Goal: Communication & Community: Answer question/provide support

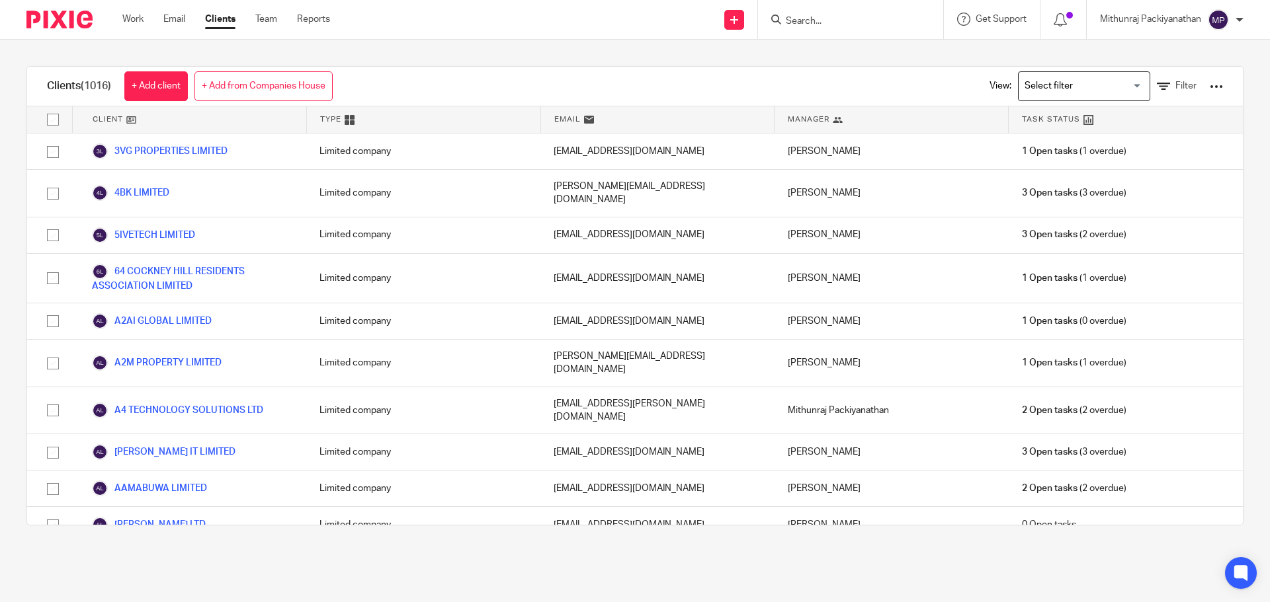
click at [819, 24] on input "Search" at bounding box center [843, 22] width 119 height 12
paste input "CODESEED LTD"
type input "CODESEED"
click at [863, 57] on link at bounding box center [894, 57] width 224 height 30
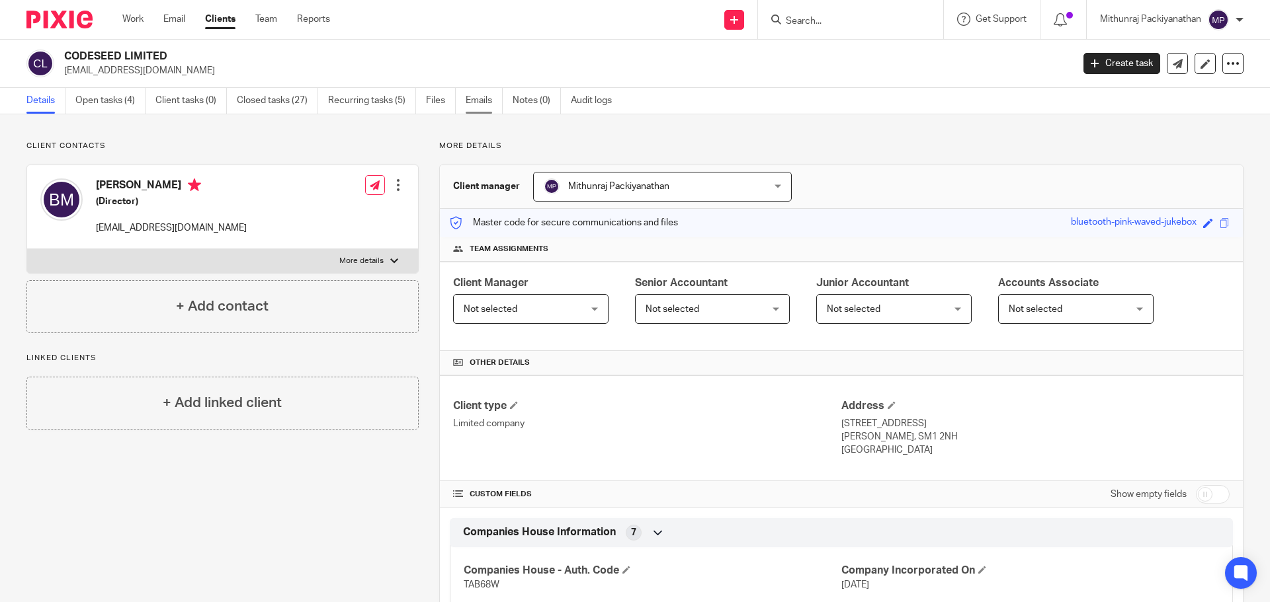
click at [487, 102] on link "Emails" at bounding box center [484, 101] width 37 height 26
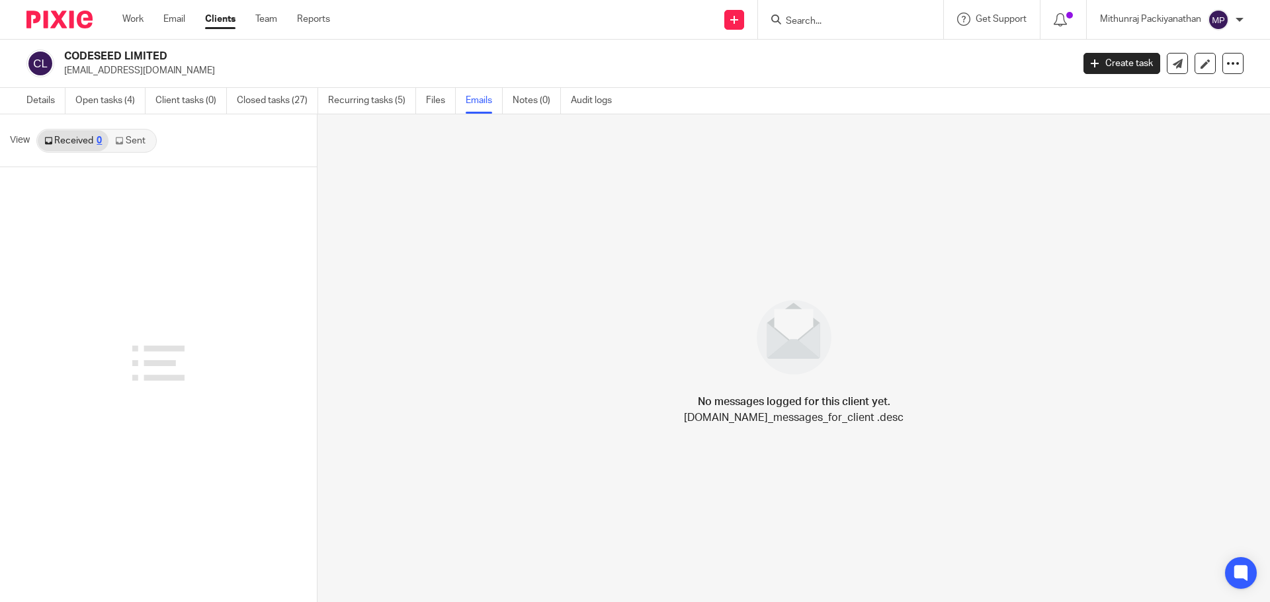
click at [140, 138] on link "Sent" at bounding box center [131, 140] width 46 height 21
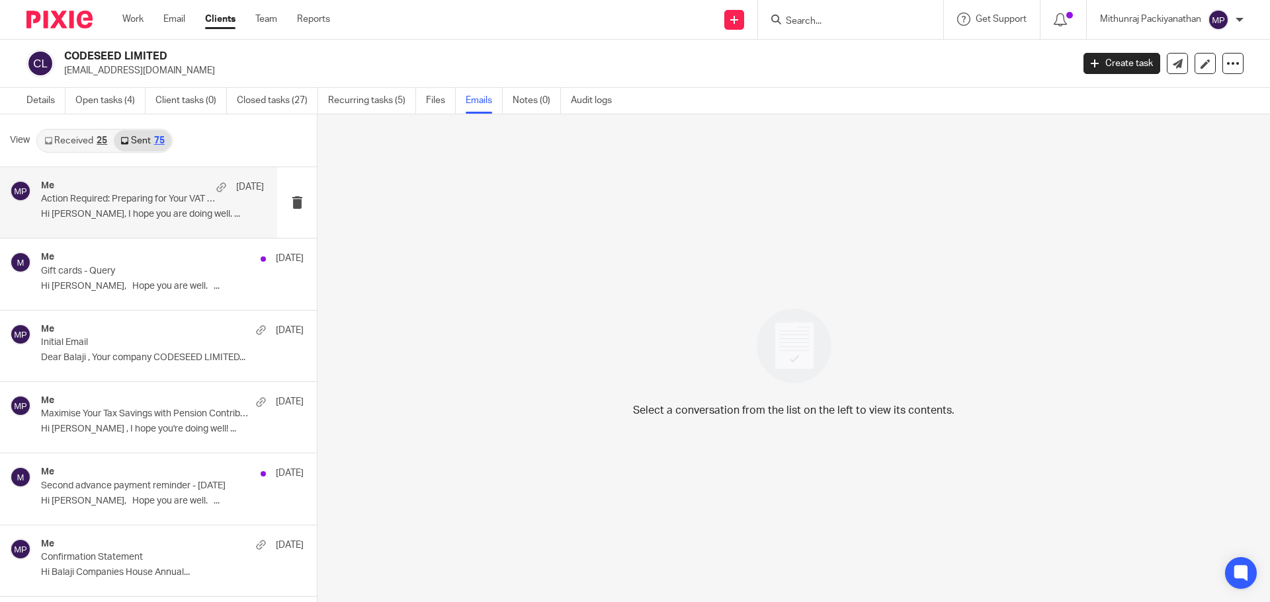
click at [130, 202] on p "Action Required: Preparing for Your VAT QE 08 2025 - CODESEED LTD" at bounding box center [130, 199] width 179 height 11
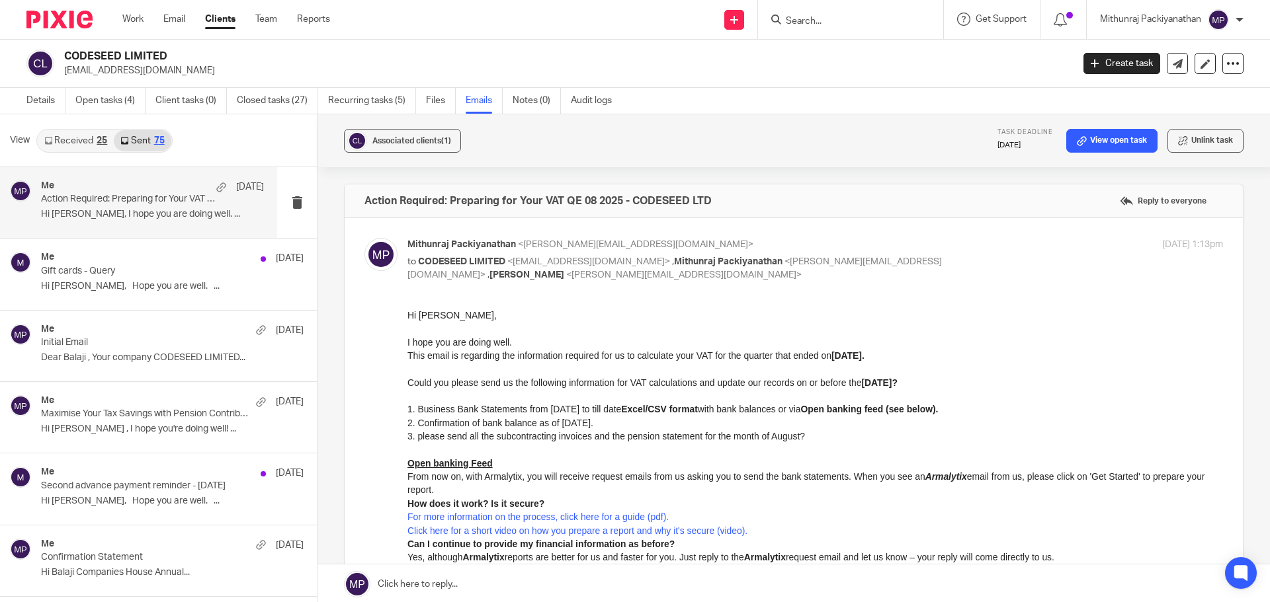
click at [1116, 202] on label "Reply to everyone" at bounding box center [1162, 201] width 93 height 20
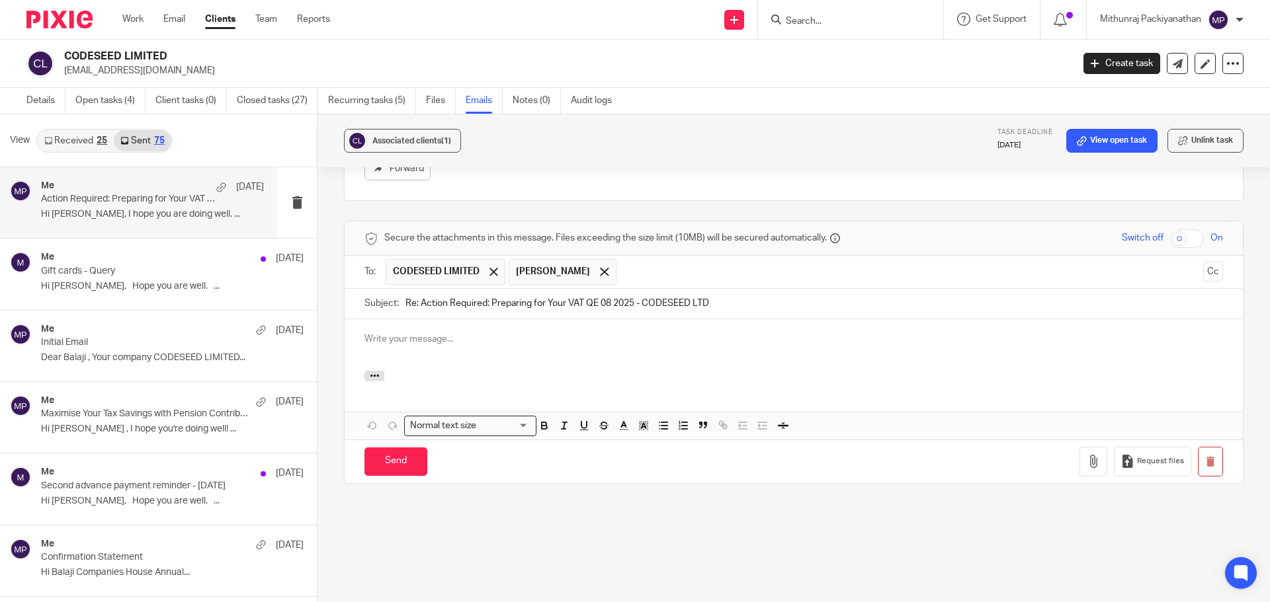
click at [391, 338] on p at bounding box center [793, 339] width 858 height 13
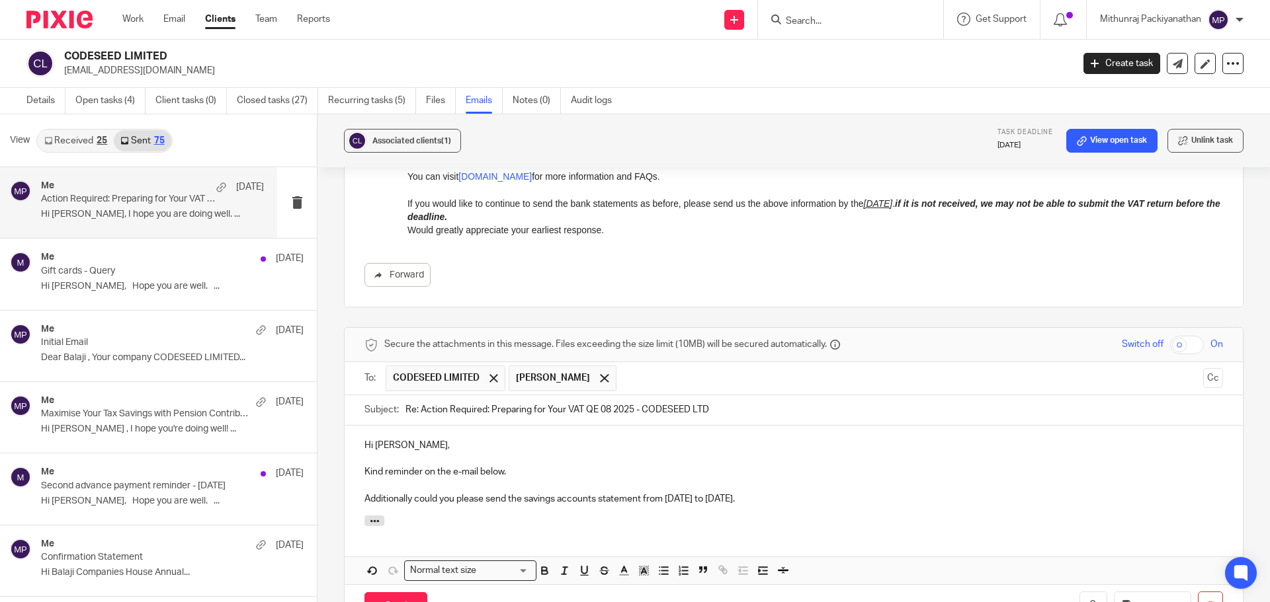
scroll to position [604, 0]
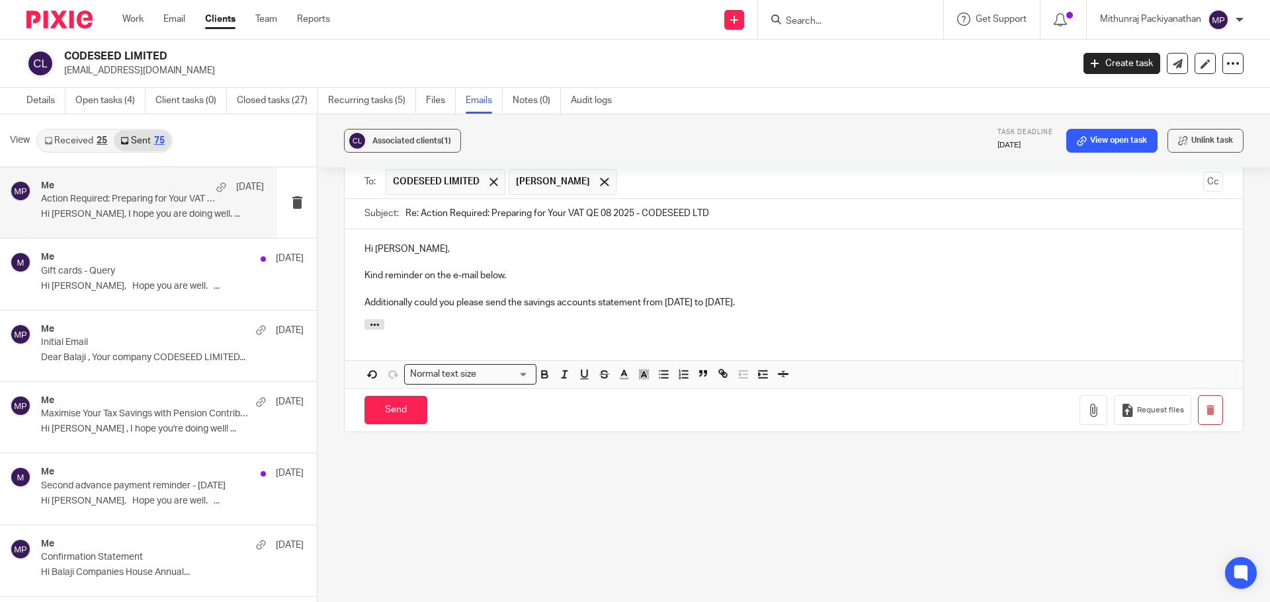
drag, startPoint x: 753, startPoint y: 297, endPoint x: 356, endPoint y: 246, distance: 400.7
click at [356, 246] on div "Hi Balaji, Kind reminder on the e-mail below. Additionally could you please sen…" at bounding box center [794, 274] width 898 height 90
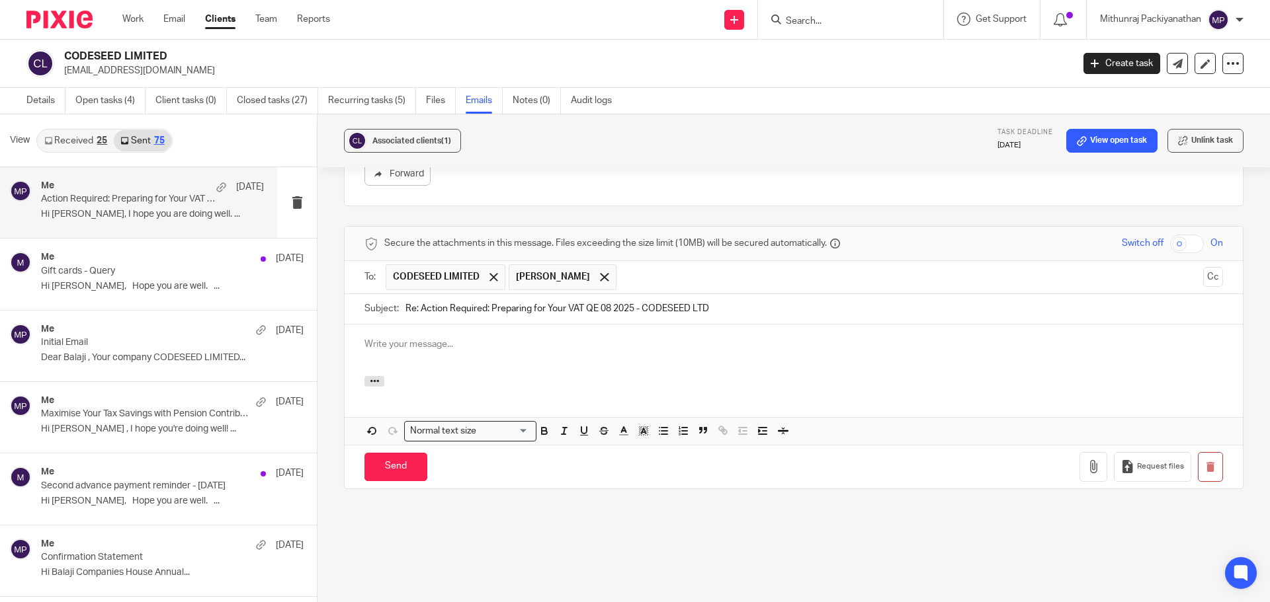
scroll to position [302, 0]
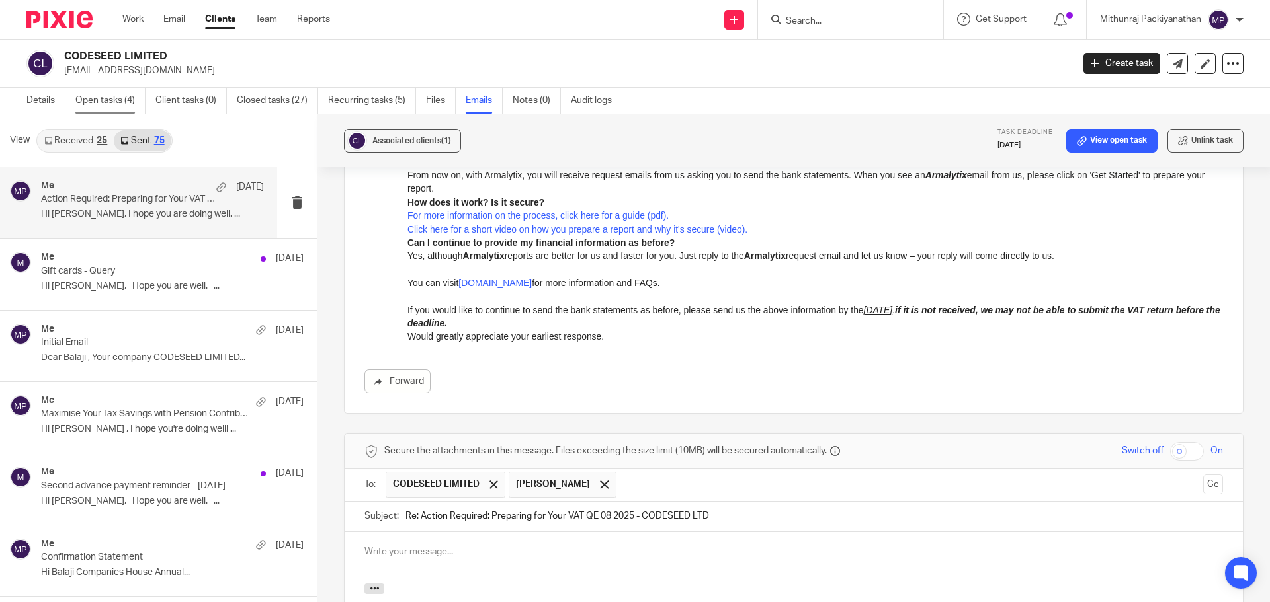
click at [119, 98] on link "Open tasks (4)" at bounding box center [110, 101] width 70 height 26
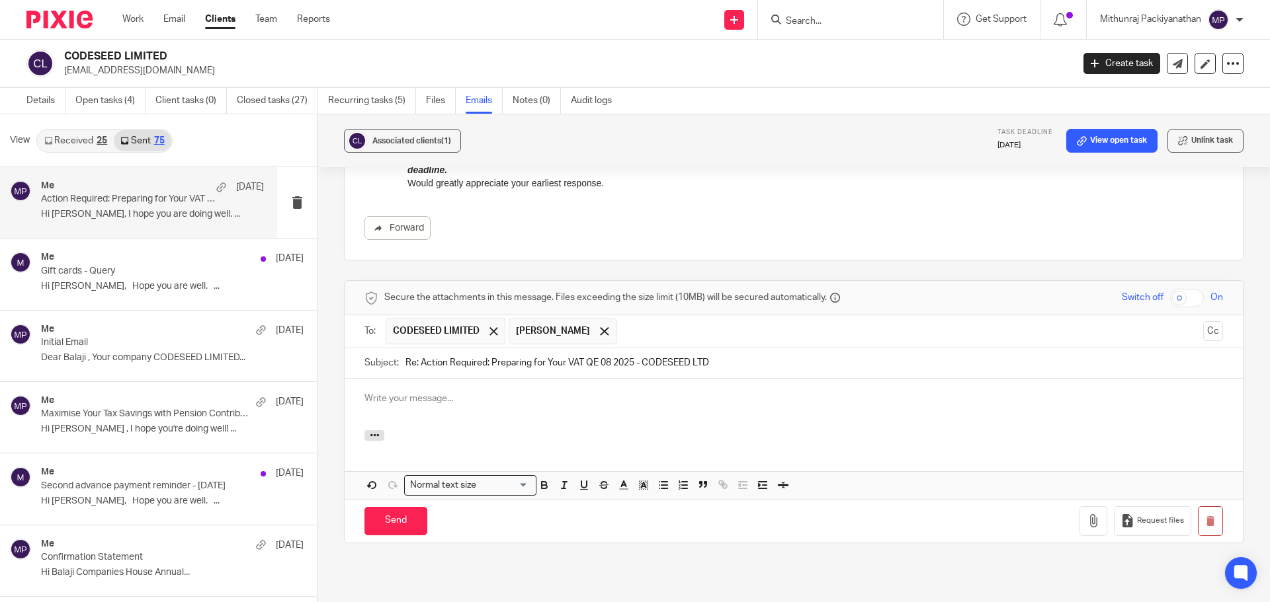
scroll to position [500, 0]
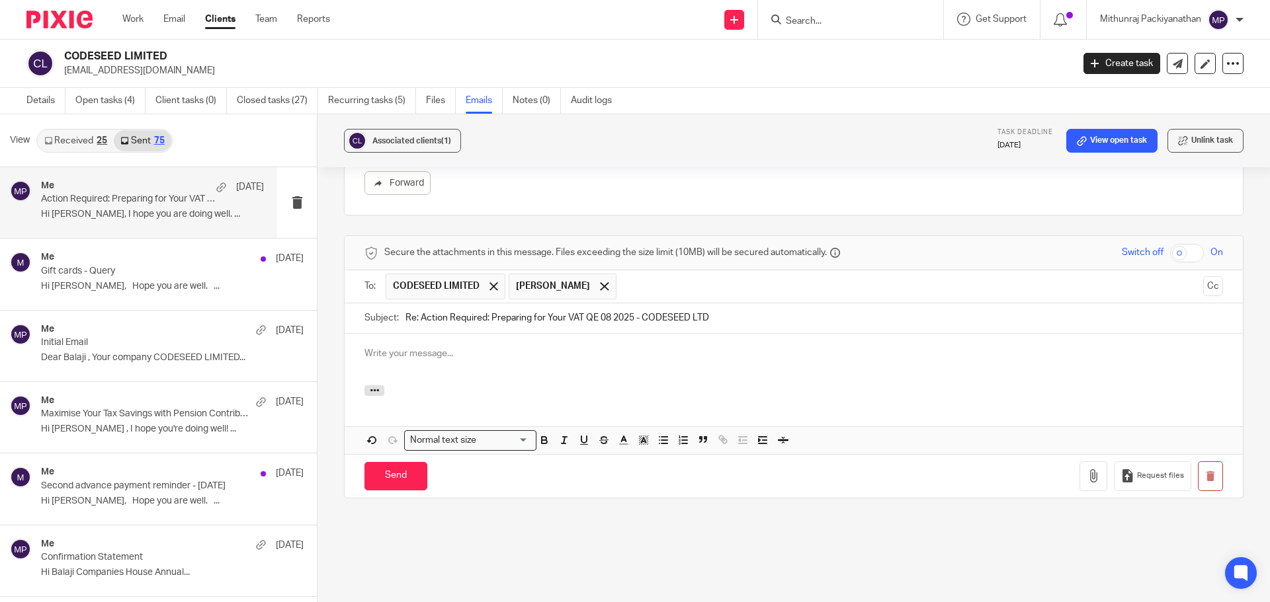
click at [404, 361] on div at bounding box center [794, 360] width 898 height 52
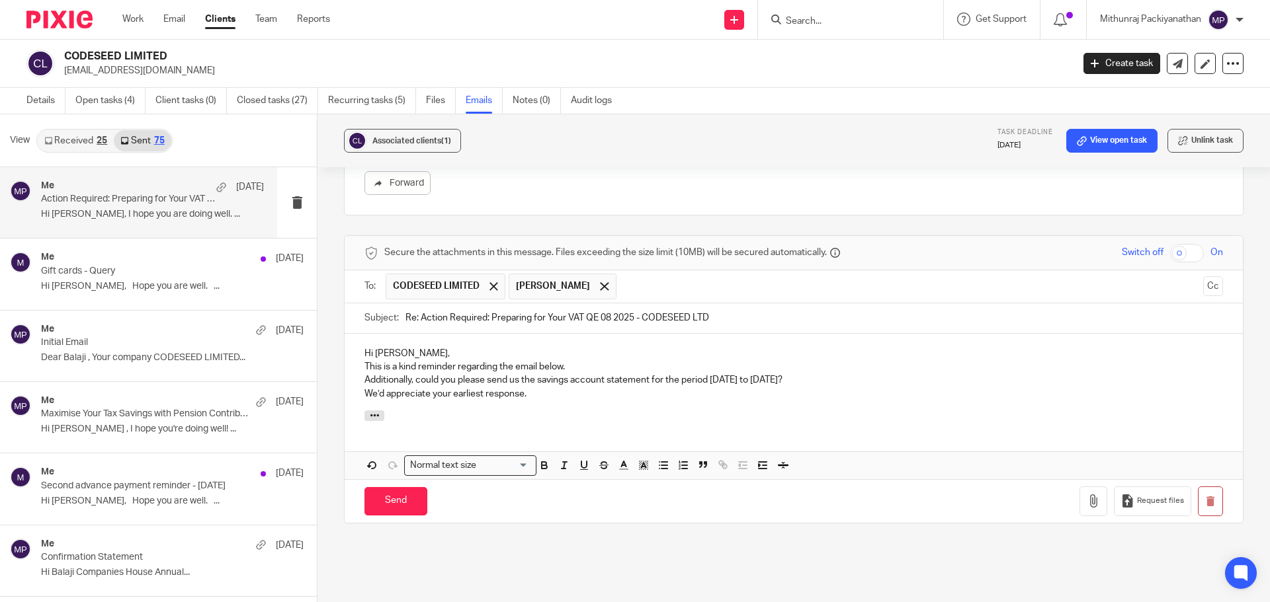
click at [456, 354] on p "Hi Balaji," at bounding box center [793, 353] width 858 height 13
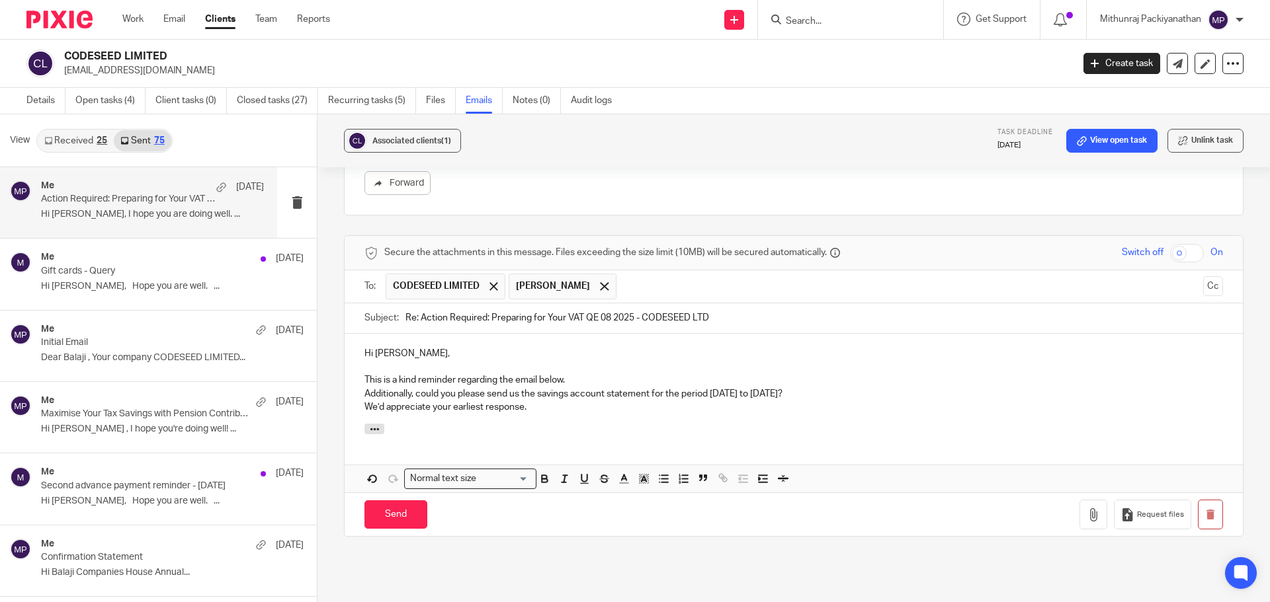
click at [571, 374] on p "This is a kind reminder regarding the email below." at bounding box center [793, 380] width 858 height 13
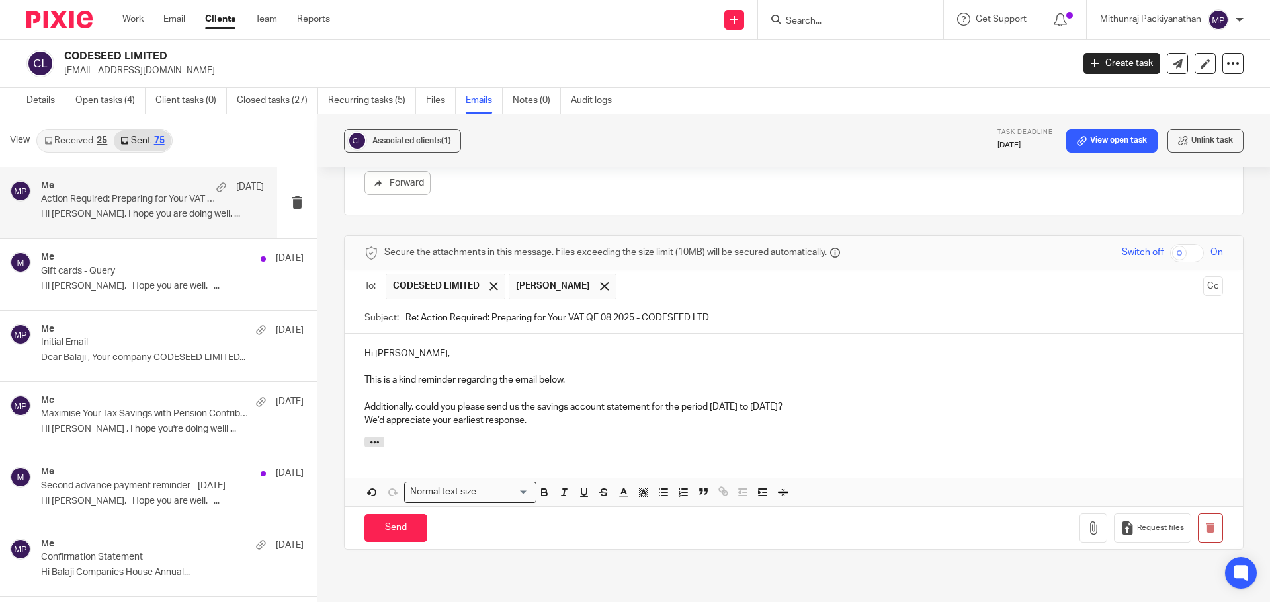
click at [812, 401] on p "Additionally, could you please send us the savings account statement for the pe…" at bounding box center [793, 407] width 858 height 13
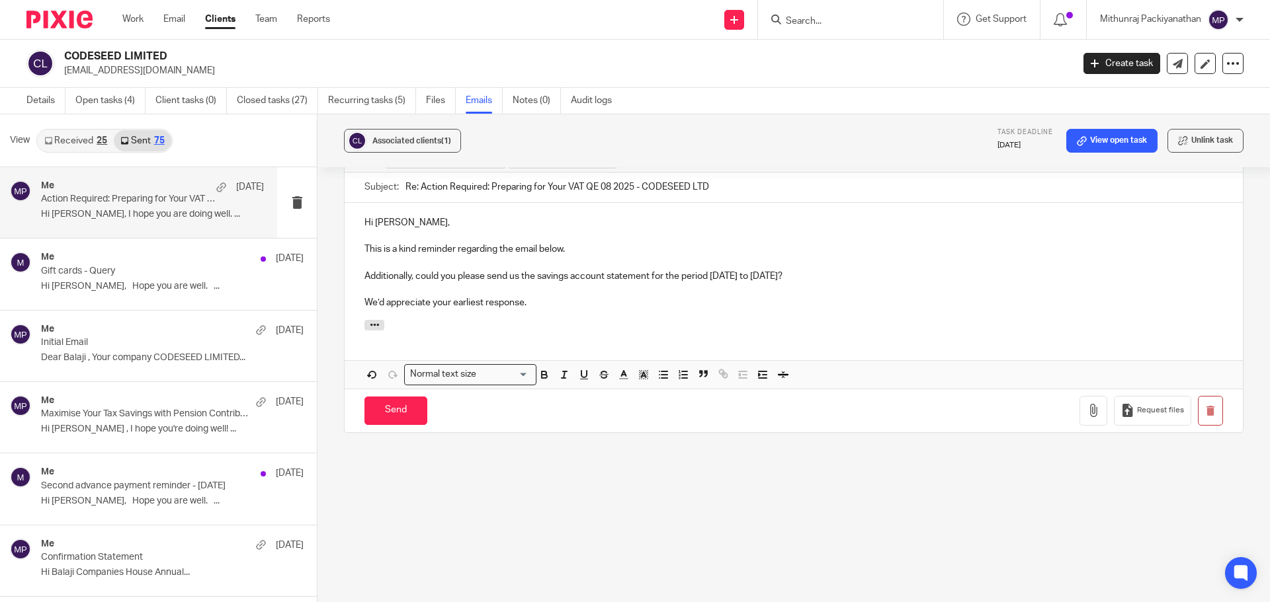
scroll to position [631, 0]
click at [406, 406] on input "Send" at bounding box center [395, 410] width 63 height 28
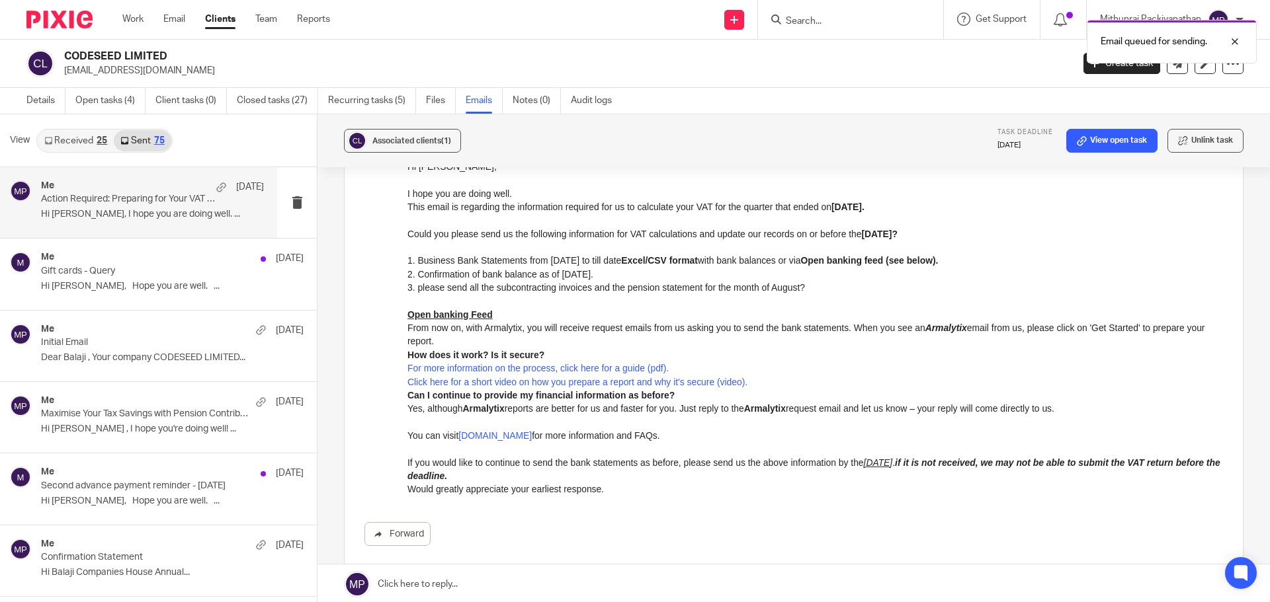
scroll to position [283, 0]
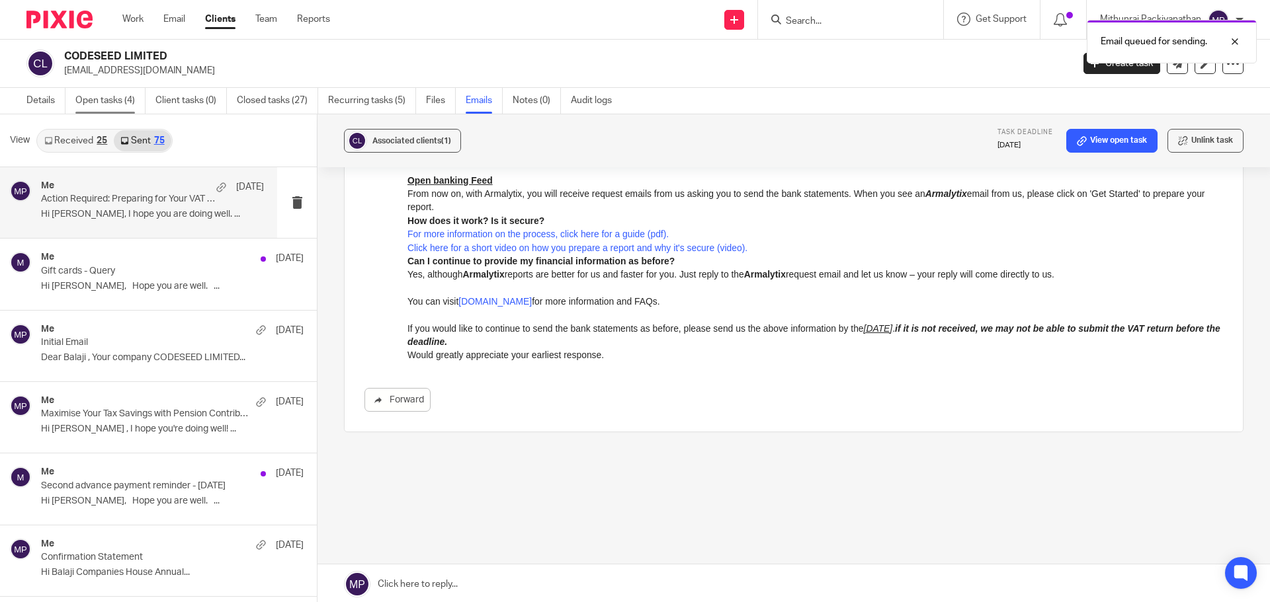
click at [105, 101] on link "Open tasks (4)" at bounding box center [110, 101] width 70 height 26
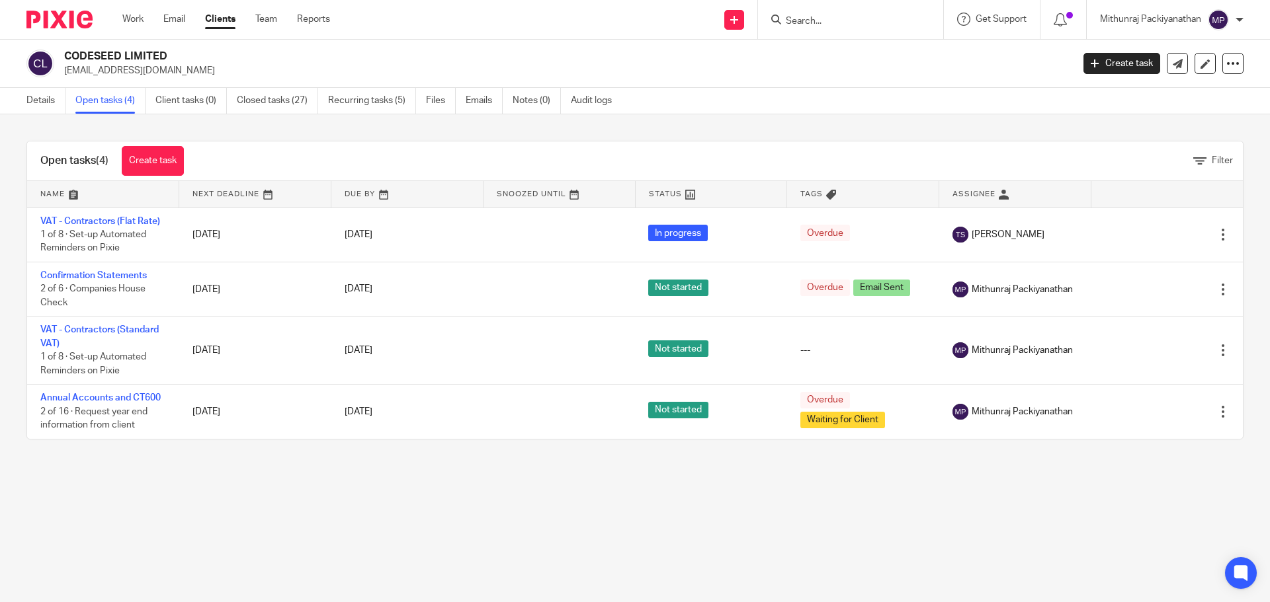
click at [1230, 13] on div "Mithunraj Packiyanathan" at bounding box center [1171, 19] width 143 height 21
click at [1192, 91] on span "Logout" at bounding box center [1182, 91] width 30 height 9
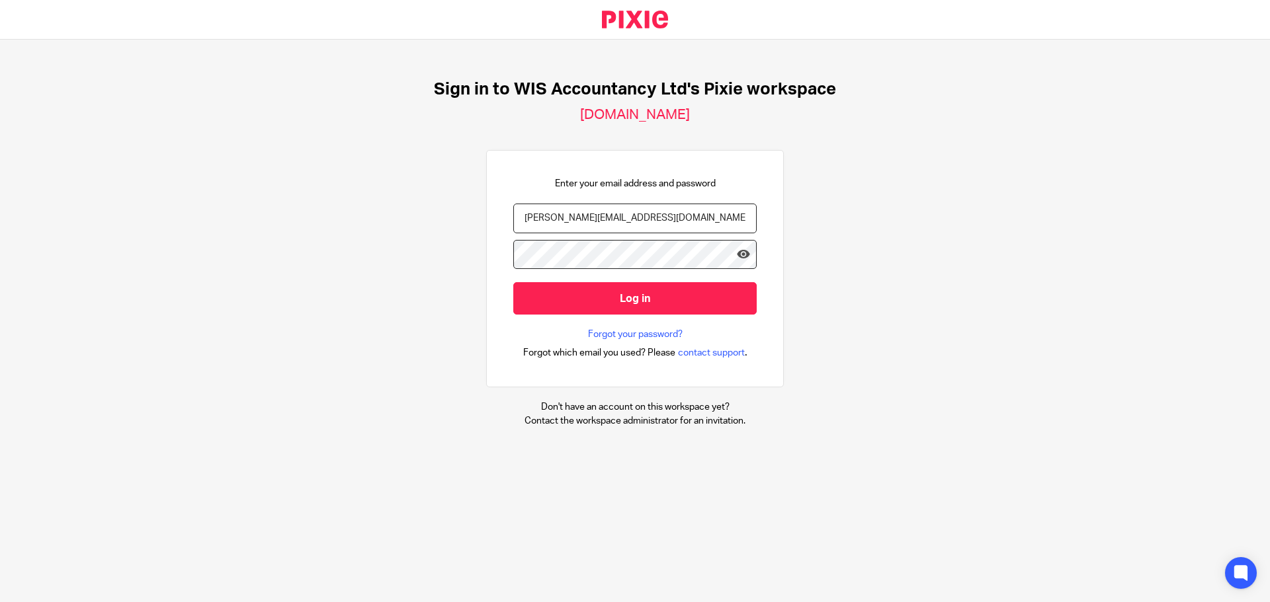
click at [671, 213] on input "[PERSON_NAME][EMAIL_ADDRESS][DOMAIN_NAME]" at bounding box center [634, 219] width 243 height 30
type input "[PERSON_NAME][EMAIL_ADDRESS][DOMAIN_NAME]"
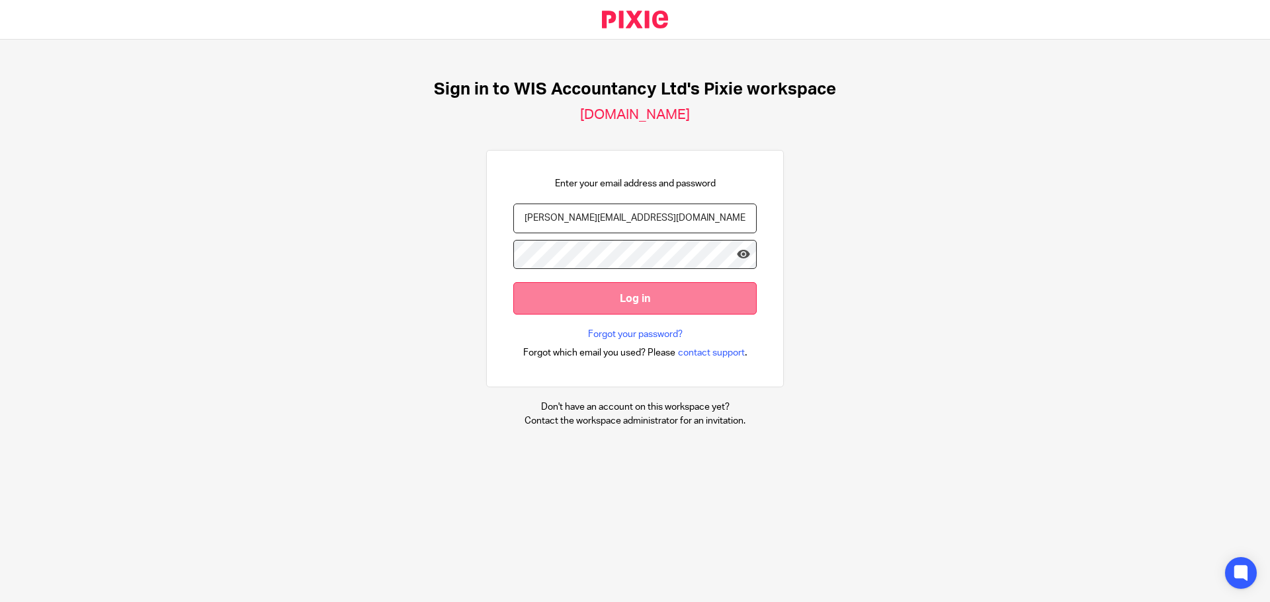
click at [629, 297] on input "Log in" at bounding box center [634, 298] width 243 height 32
